Goal: Task Accomplishment & Management: Use online tool/utility

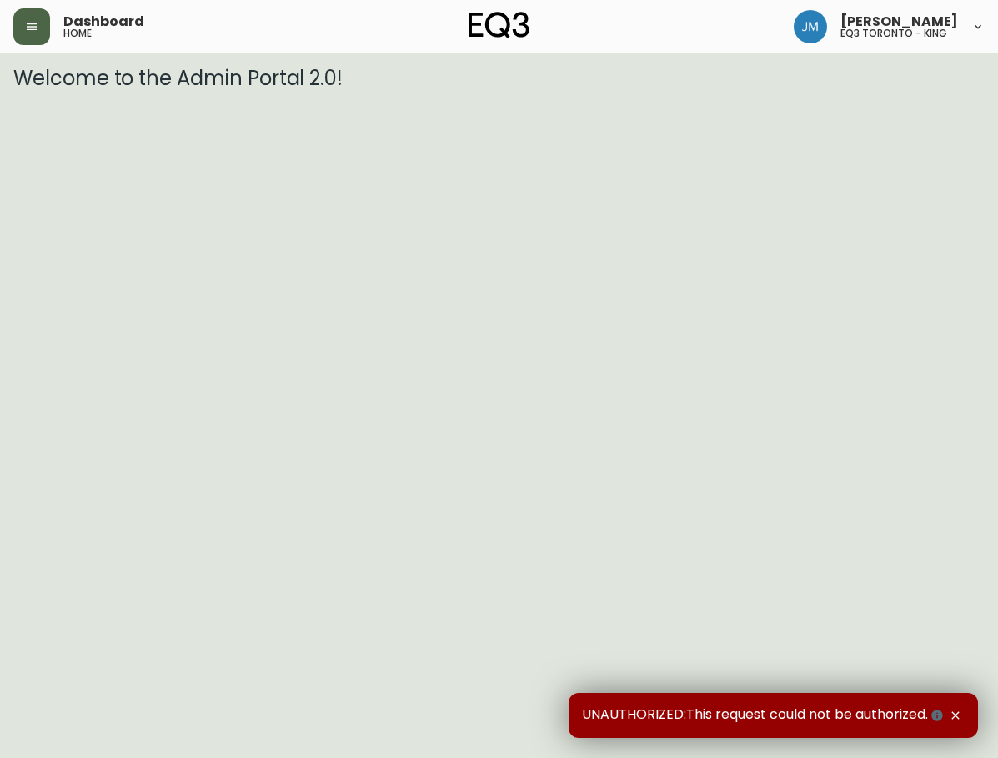
click at [44, 34] on button "button" at bounding box center [31, 26] width 37 height 37
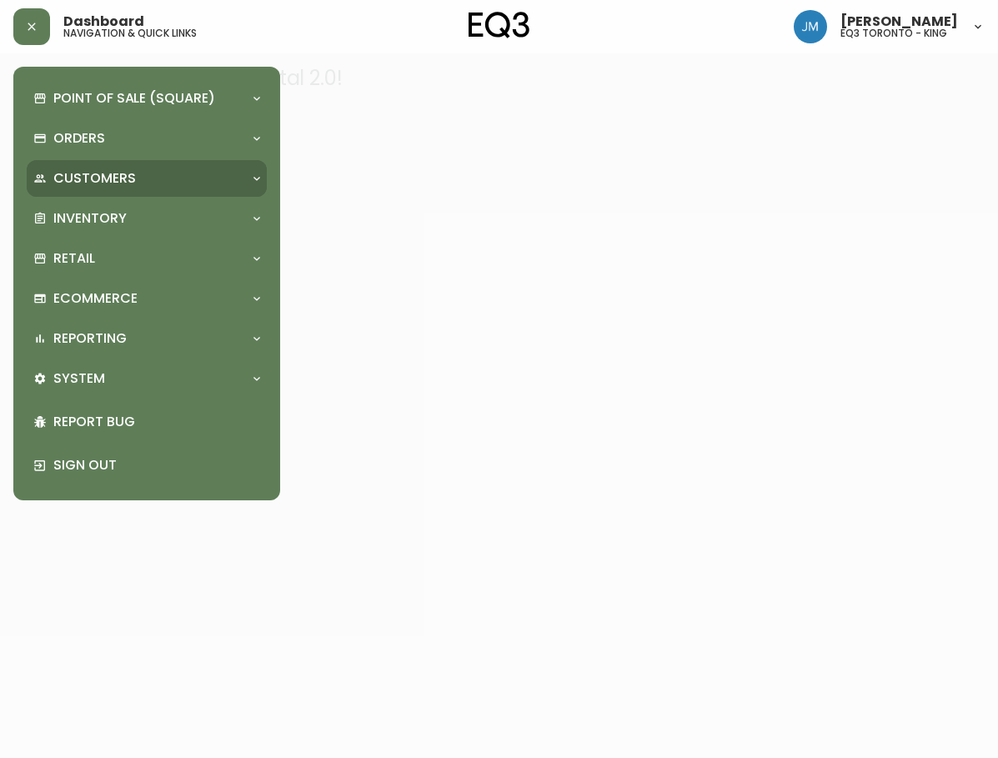
click at [106, 196] on div "Customers" at bounding box center [147, 178] width 240 height 37
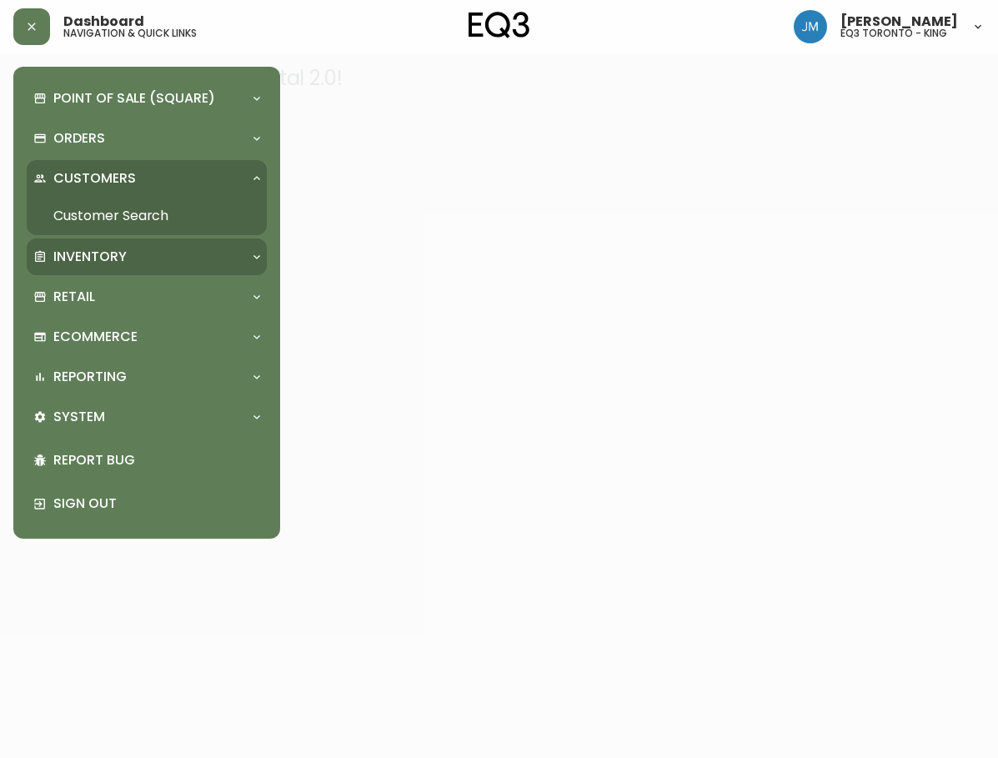
click at [105, 257] on p "Inventory" at bounding box center [89, 257] width 73 height 18
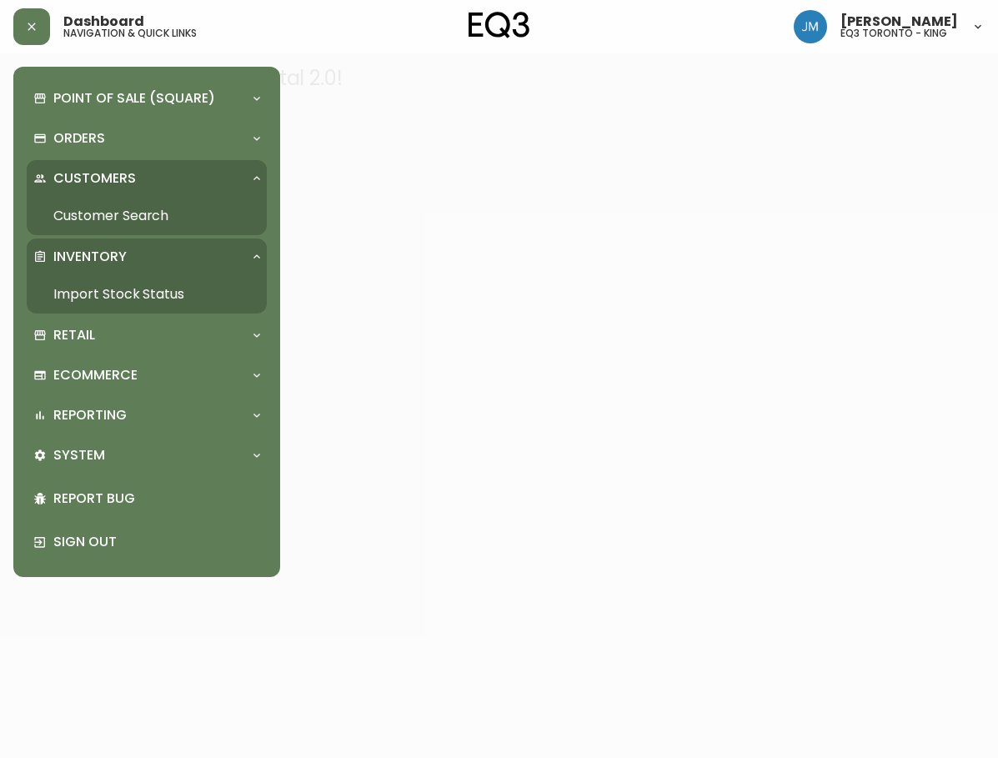
drag, startPoint x: 110, startPoint y: 294, endPoint x: 118, endPoint y: 288, distance: 10.0
click at [112, 293] on link "Import Stock Status" at bounding box center [147, 294] width 240 height 38
